Goal: Information Seeking & Learning: Learn about a topic

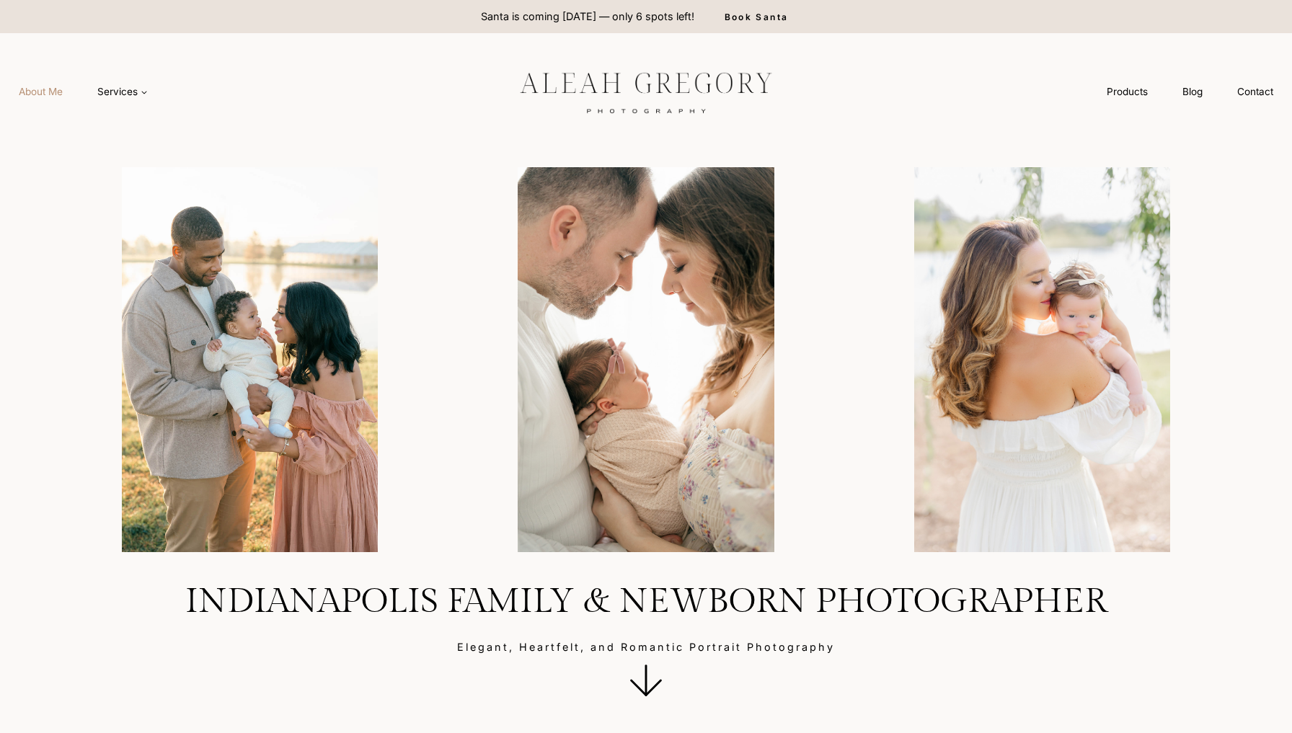
click at [43, 87] on link "About Me" at bounding box center [40, 92] width 79 height 27
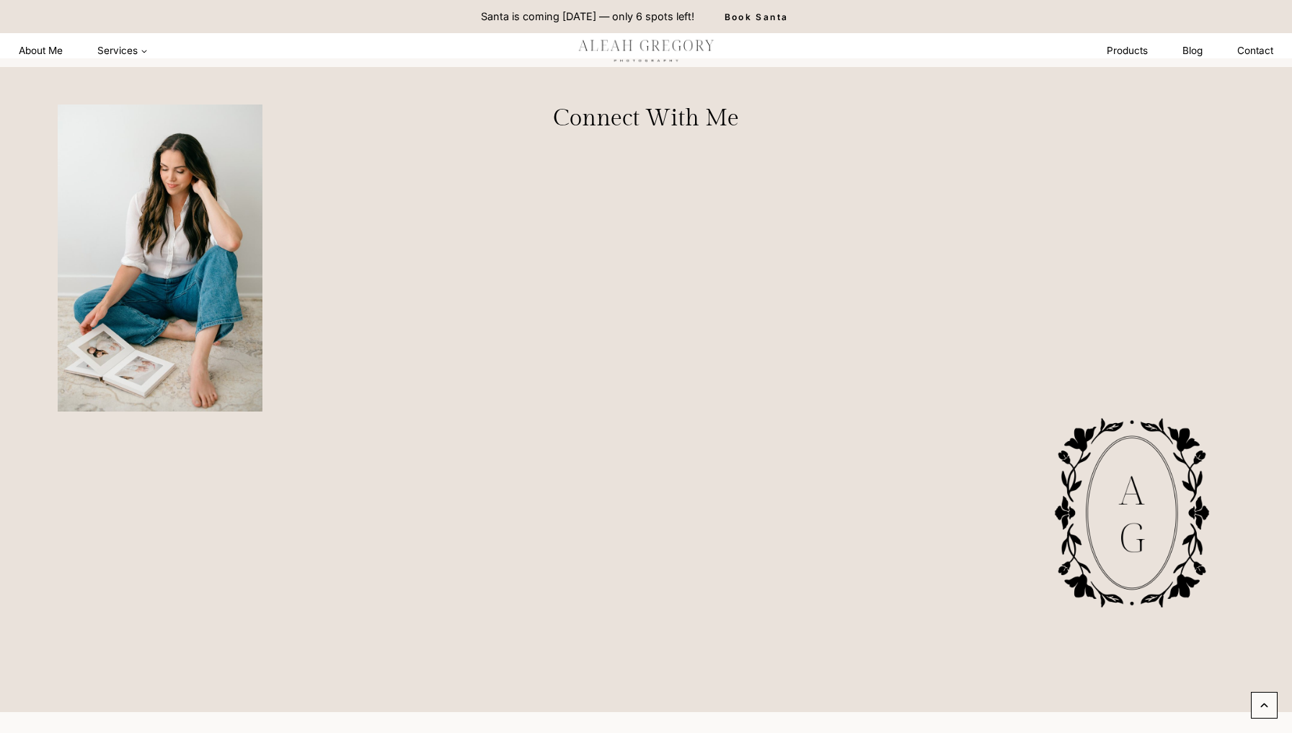
scroll to position [4255, 0]
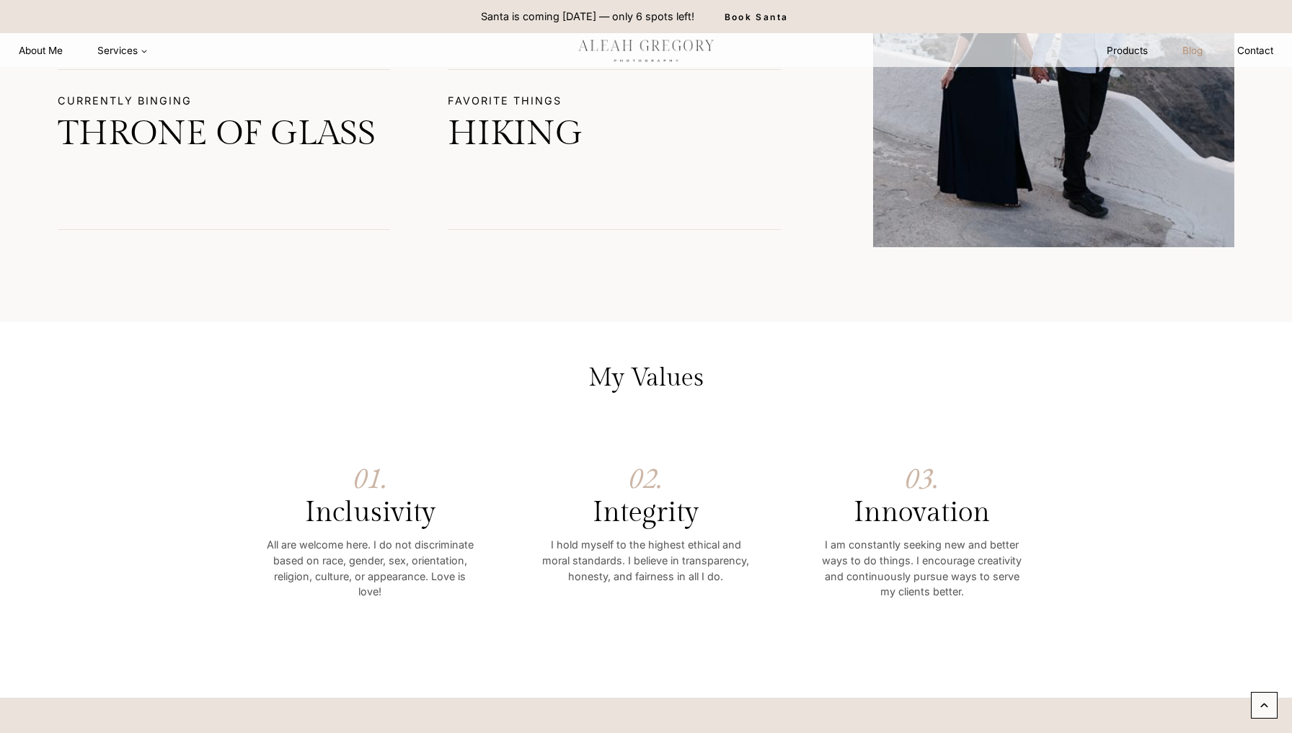
click at [1191, 47] on link "Blog" at bounding box center [1192, 51] width 55 height 27
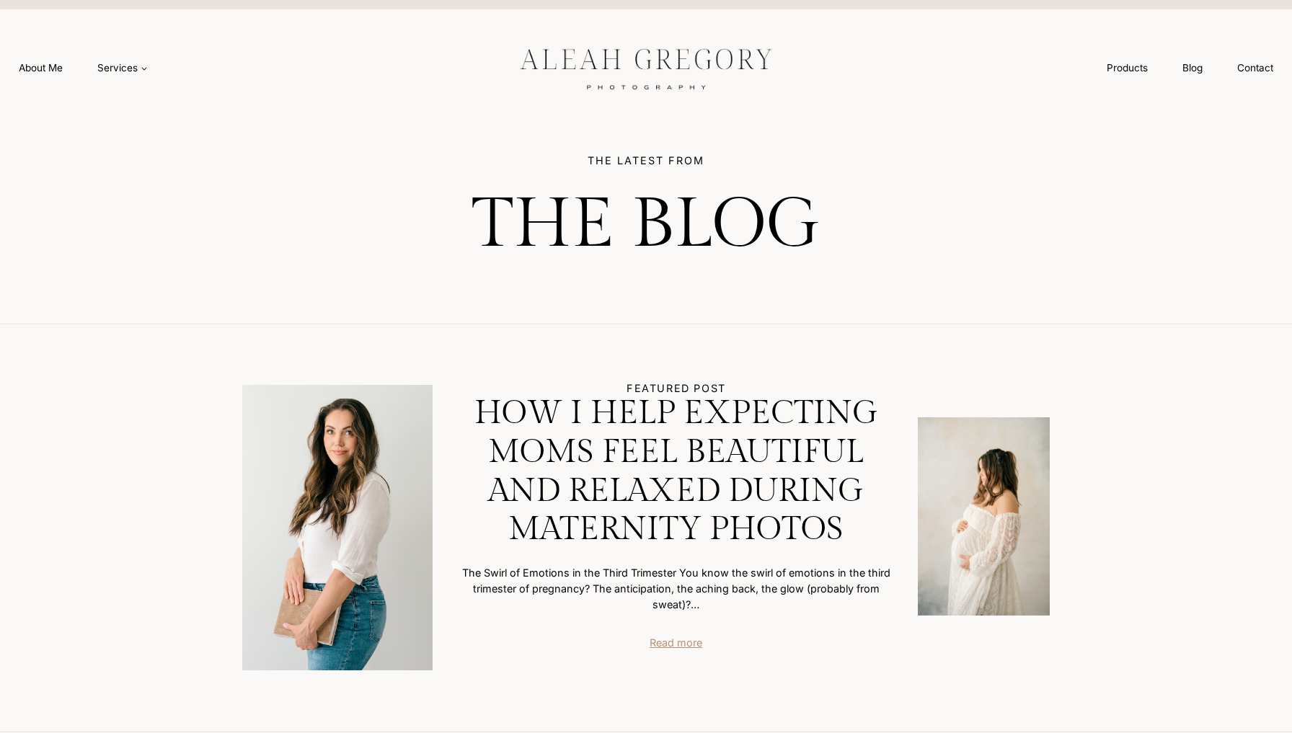
scroll to position [54, 0]
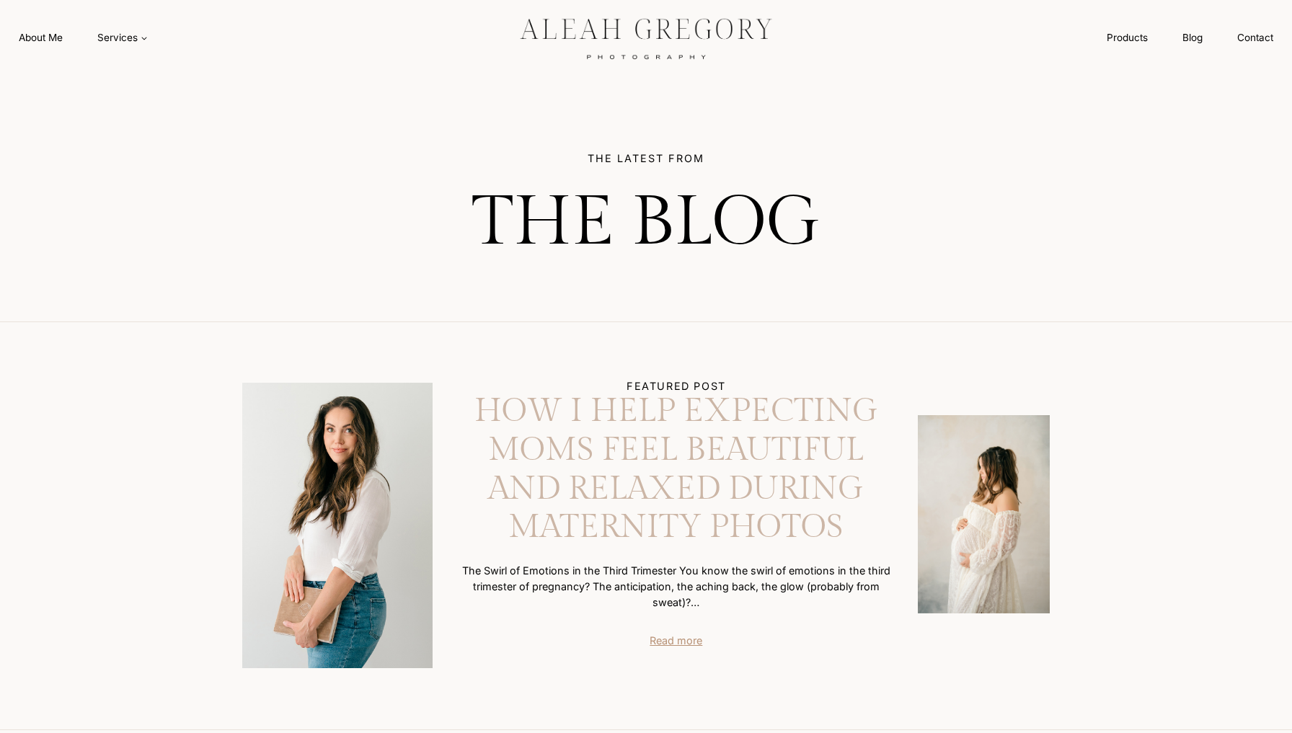
click at [640, 445] on link "How I Help Expecting Moms Feel Beautiful and Relaxed During Maternity Photos" at bounding box center [676, 469] width 441 height 155
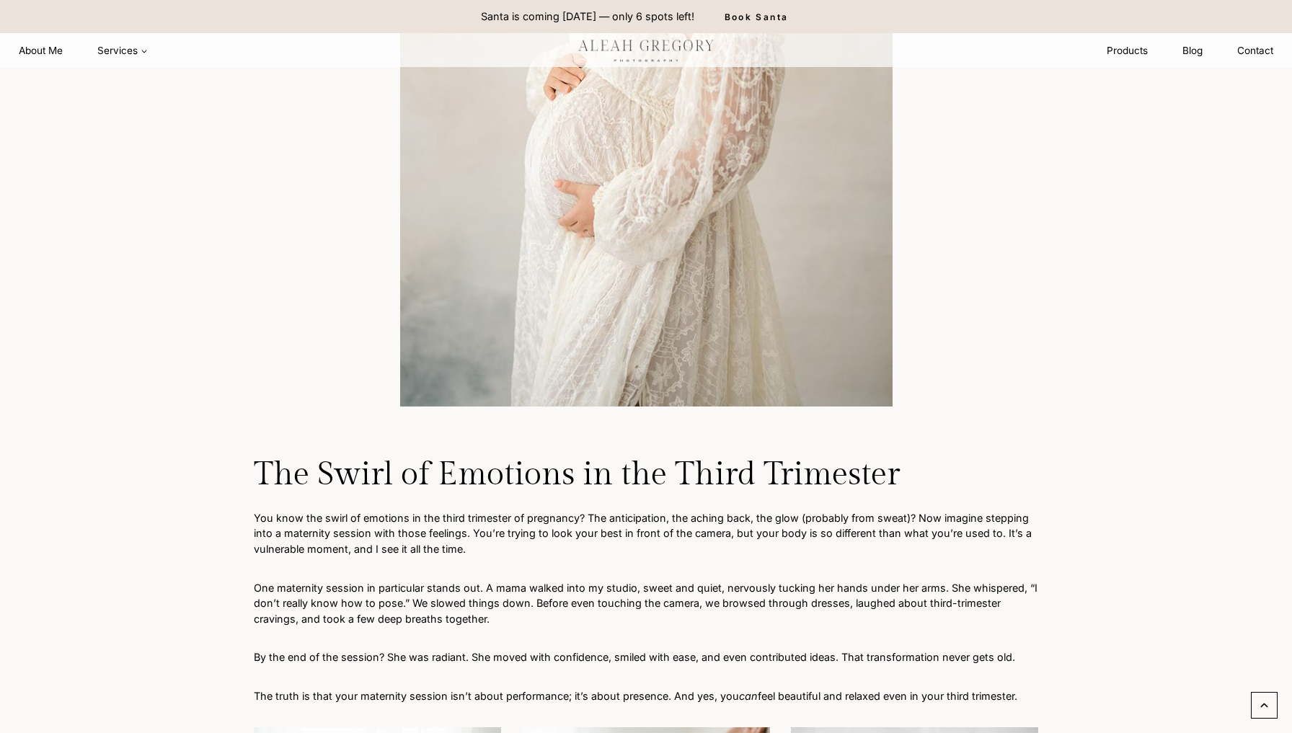
scroll to position [705, 0]
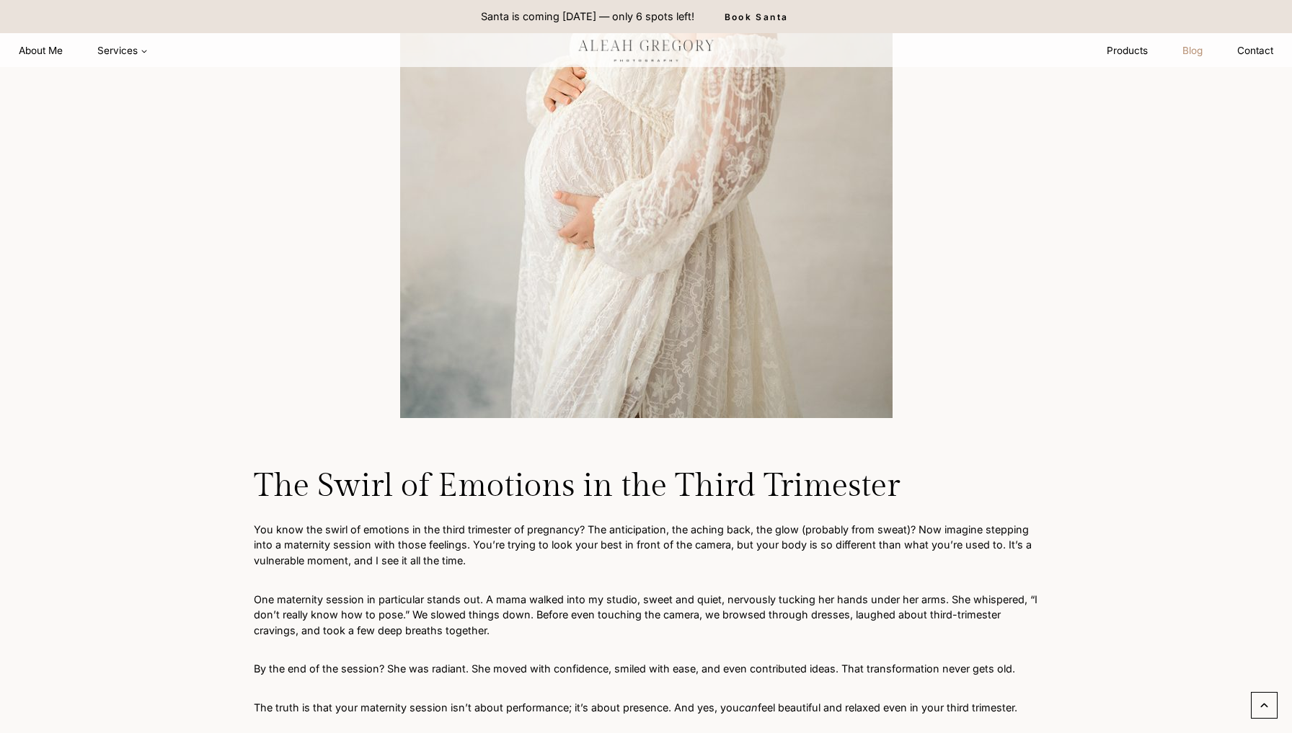
click at [1199, 52] on link "Blog" at bounding box center [1192, 51] width 55 height 27
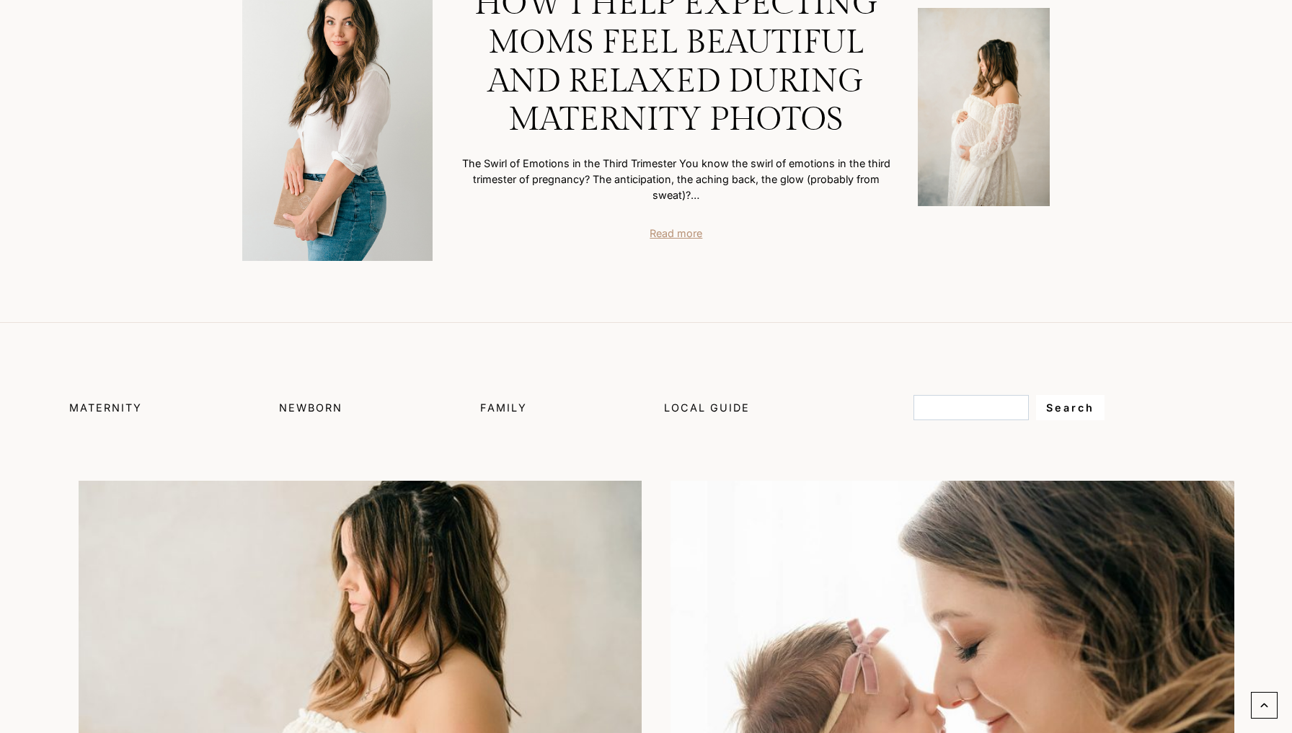
scroll to position [583, 0]
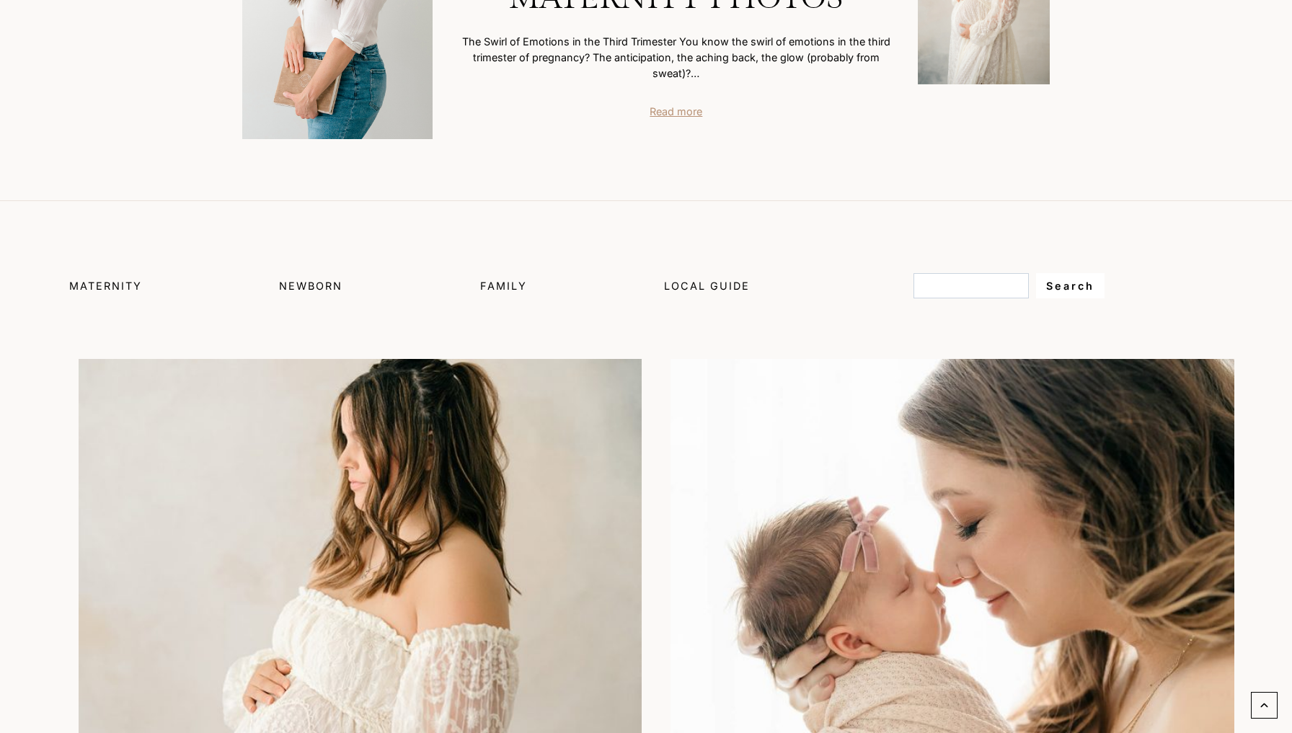
click at [343, 270] on div "Maternity Newborn Family Local Guide" at bounding box center [410, 285] width 450 height 31
click at [329, 280] on span "Newborn" at bounding box center [310, 286] width 63 height 12
